Goal: Task Accomplishment & Management: Use online tool/utility

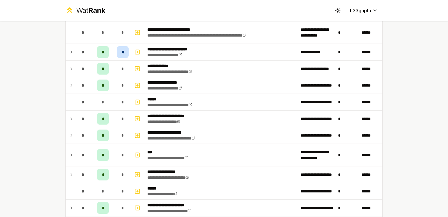
scroll to position [237, 0]
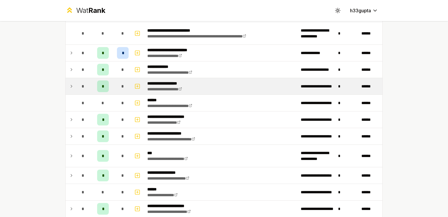
click at [69, 83] on icon at bounding box center [71, 86] width 5 height 7
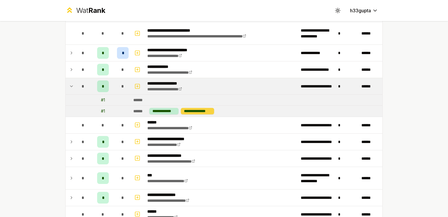
click at [187, 108] on div "**********" at bounding box center [197, 111] width 33 height 6
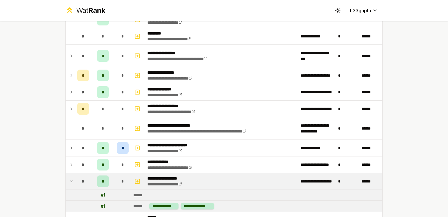
scroll to position [0, 0]
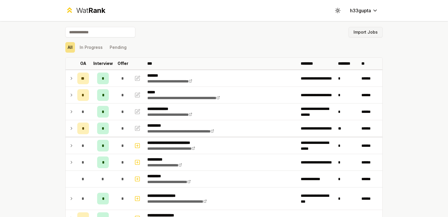
click at [372, 34] on button "Import Jobs" at bounding box center [366, 32] width 34 height 11
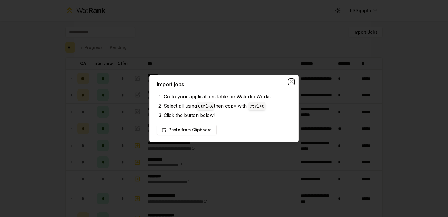
click at [289, 81] on icon "button" at bounding box center [291, 81] width 5 height 5
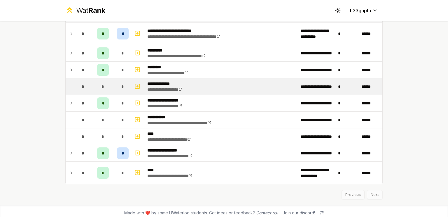
scroll to position [688, 0]
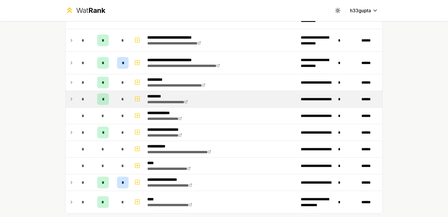
click at [72, 97] on td at bounding box center [70, 99] width 9 height 16
click at [66, 95] on td at bounding box center [70, 99] width 9 height 16
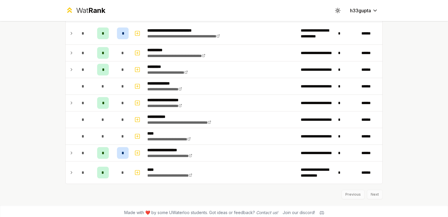
scroll to position [619, 0]
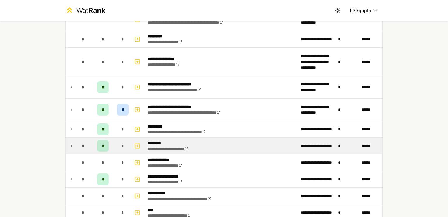
click at [75, 139] on td "*" at bounding box center [83, 145] width 16 height 16
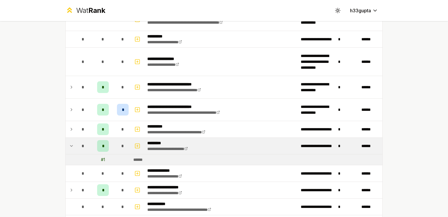
click at [75, 139] on td "*" at bounding box center [83, 145] width 16 height 16
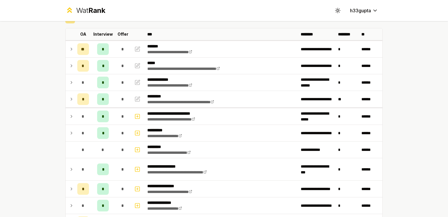
scroll to position [29, 0]
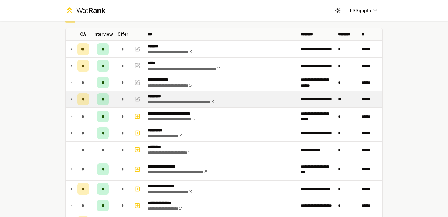
click at [69, 97] on icon at bounding box center [71, 98] width 5 height 7
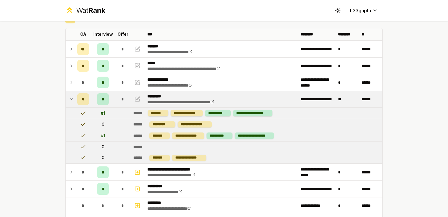
scroll to position [44, 0]
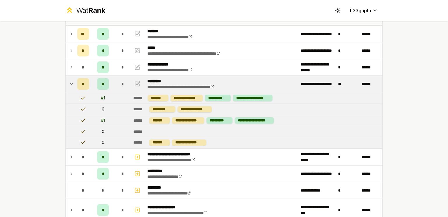
click at [69, 82] on icon at bounding box center [71, 83] width 5 height 7
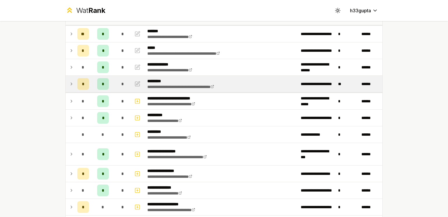
click at [69, 82] on icon at bounding box center [71, 83] width 5 height 7
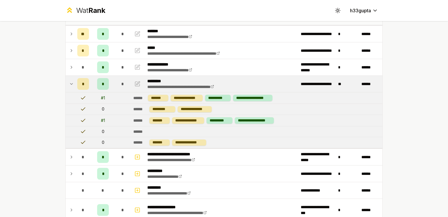
click at [69, 82] on icon at bounding box center [71, 83] width 5 height 7
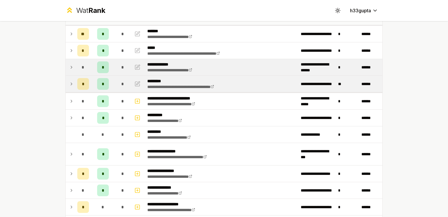
click at [69, 69] on icon at bounding box center [71, 67] width 5 height 7
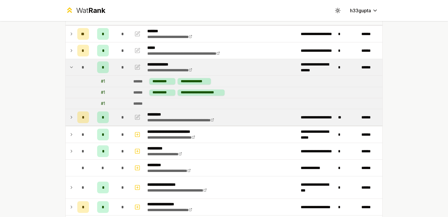
click at [69, 69] on icon at bounding box center [71, 67] width 5 height 7
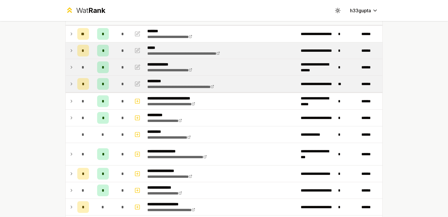
click at [67, 51] on td at bounding box center [70, 50] width 9 height 16
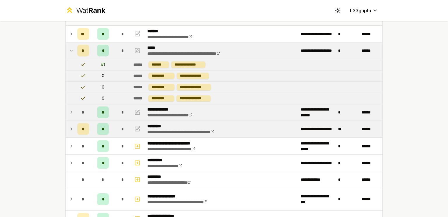
click at [67, 51] on td at bounding box center [70, 50] width 9 height 16
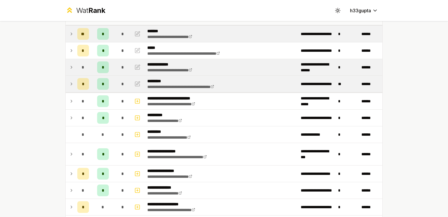
click at [70, 35] on icon at bounding box center [71, 33] width 5 height 7
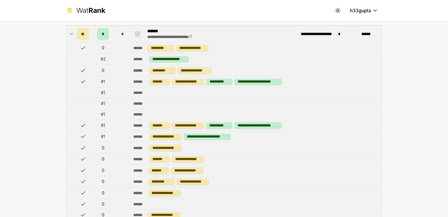
click at [70, 35] on icon at bounding box center [71, 33] width 5 height 7
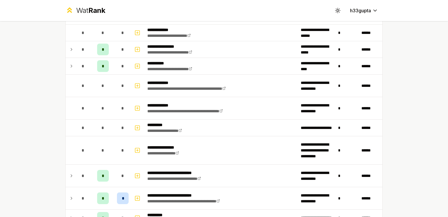
scroll to position [531, 0]
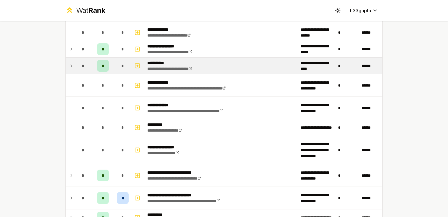
click at [69, 62] on icon at bounding box center [71, 65] width 5 height 7
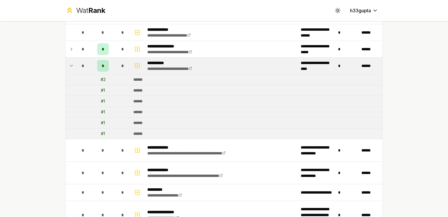
click at [69, 62] on icon at bounding box center [71, 65] width 5 height 7
